Goal: Task Accomplishment & Management: Use online tool/utility

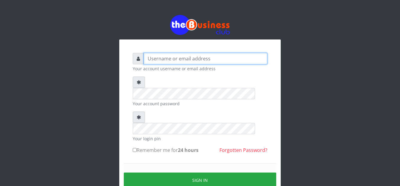
type input "graciouscybercafe@gmail.com"
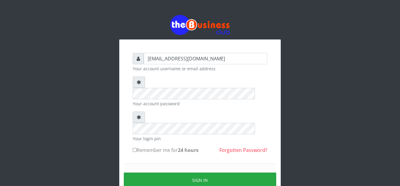
click at [132, 126] on div "graciouscybercafe@gmail.com Your account username or email address Your account…" at bounding box center [199, 131] width 143 height 167
click at [135, 148] on input "Remember me for 24 hours" at bounding box center [135, 150] width 4 height 4
checkbox input "true"
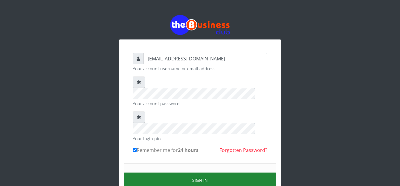
click at [204, 172] on button "Sign in" at bounding box center [200, 179] width 152 height 15
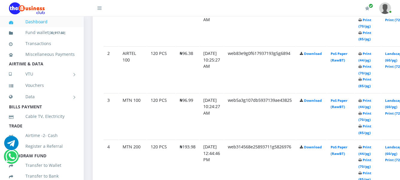
scroll to position [379, 0]
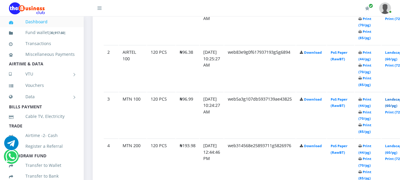
click at [395, 101] on link "Landscape (60/pg)" at bounding box center [394, 102] width 19 height 11
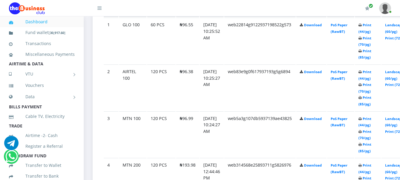
scroll to position [379, 0]
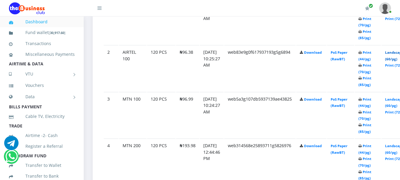
click at [396, 53] on link "Landscape (60/pg)" at bounding box center [394, 55] width 19 height 11
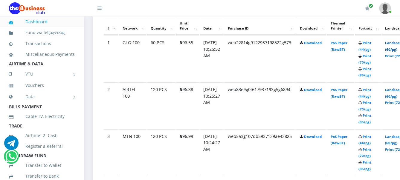
click at [396, 44] on link "Landscape (60/pg)" at bounding box center [394, 46] width 19 height 11
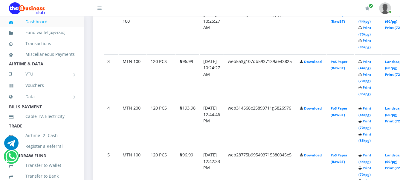
scroll to position [454, 0]
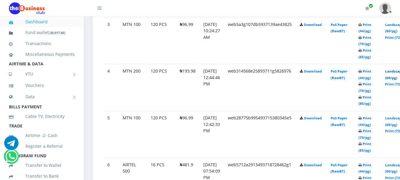
click at [398, 72] on link "Landscape (60/pg)" at bounding box center [394, 74] width 19 height 11
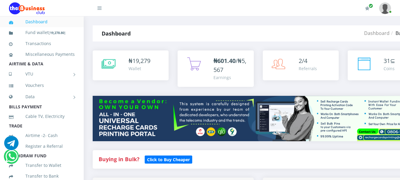
click at [249, 117] on img at bounding box center [258, 118] width 331 height 45
